Goal: Task Accomplishment & Management: Manage account settings

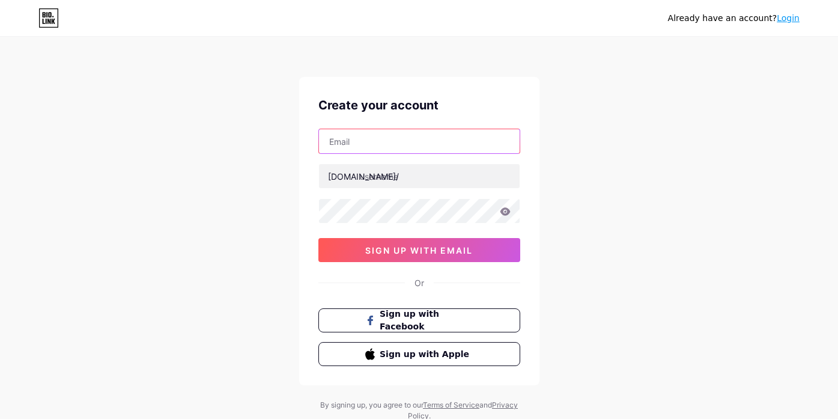
click at [479, 142] on input "text" at bounding box center [419, 141] width 201 height 24
click at [479, 143] on input "text" at bounding box center [419, 141] width 201 height 24
click at [460, 140] on input "text" at bounding box center [419, 141] width 201 height 24
type input "[EMAIL_ADDRESS][DOMAIN_NAME]"
click at [569, 204] on div "Already have an account? Login Create your account danielab819@gmail.com bio.li…" at bounding box center [419, 230] width 838 height 460
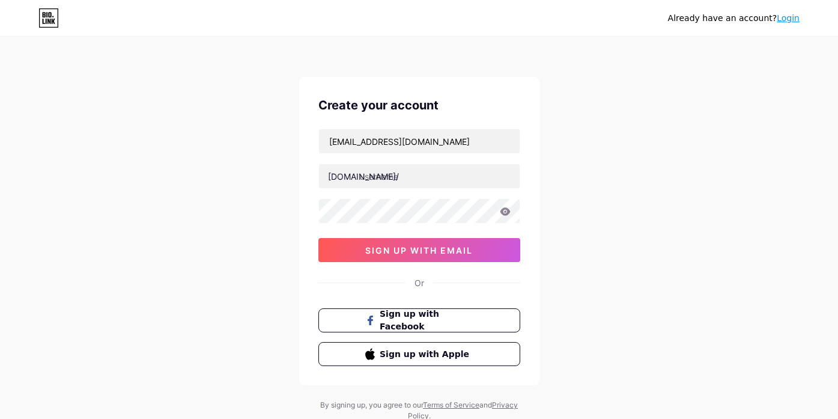
click at [787, 19] on link "Login" at bounding box center [788, 18] width 23 height 10
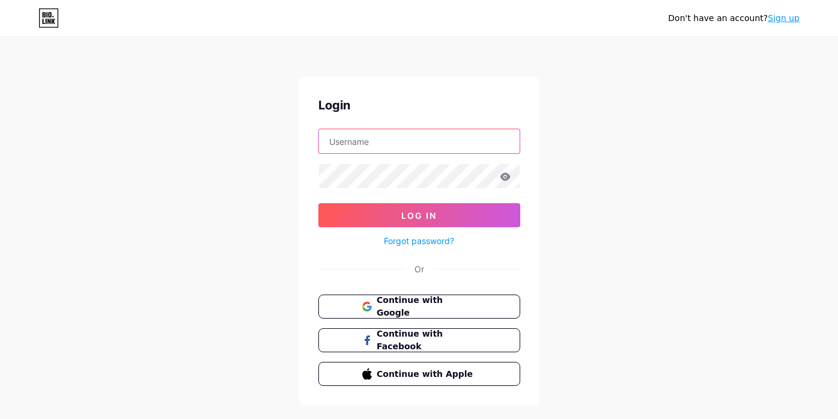
click at [486, 144] on input "text" at bounding box center [419, 141] width 201 height 24
click at [470, 306] on span "Continue with Google" at bounding box center [426, 307] width 100 height 26
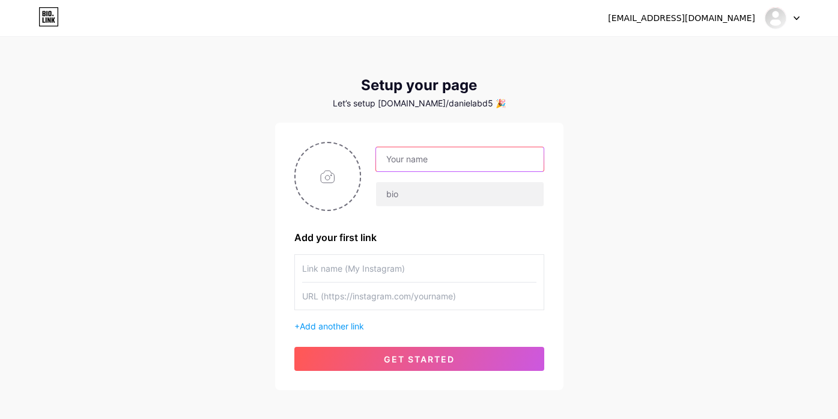
click at [496, 162] on input "text" at bounding box center [459, 159] width 167 height 24
